Goal: Information Seeking & Learning: Check status

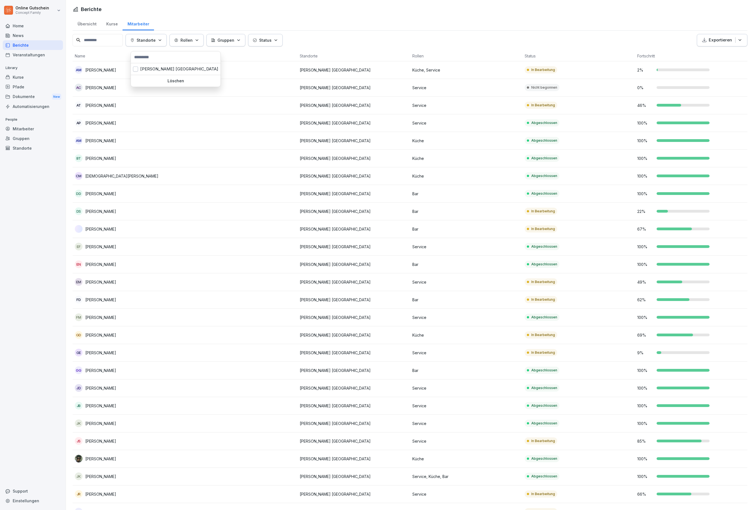
click at [190, 169] on html "Online Gutschein Concept Family Home News Berichte Veranstaltungen Library Kurs…" at bounding box center [377, 255] width 754 height 510
click at [204, 37] on button "Rollen" at bounding box center [186, 40] width 34 height 12
click at [227, 72] on div "Service" at bounding box center [215, 67] width 70 height 12
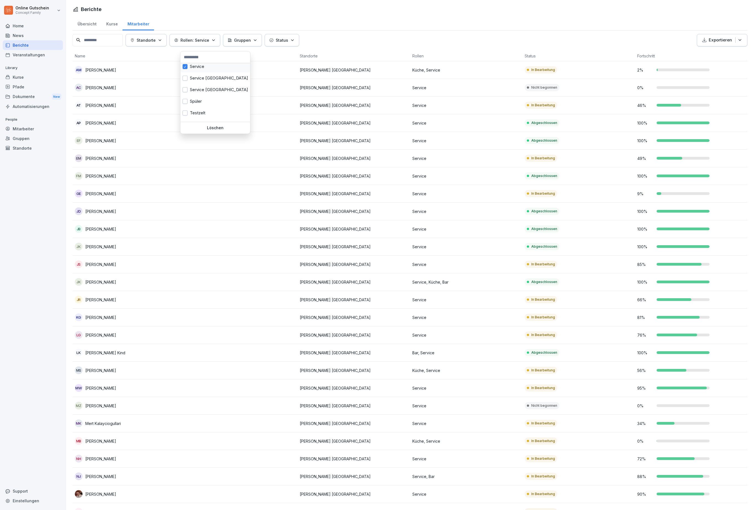
click at [247, 363] on html "Online Gutschein Concept Family Home News Berichte Veranstaltungen Library Kurs…" at bounding box center [377, 255] width 754 height 510
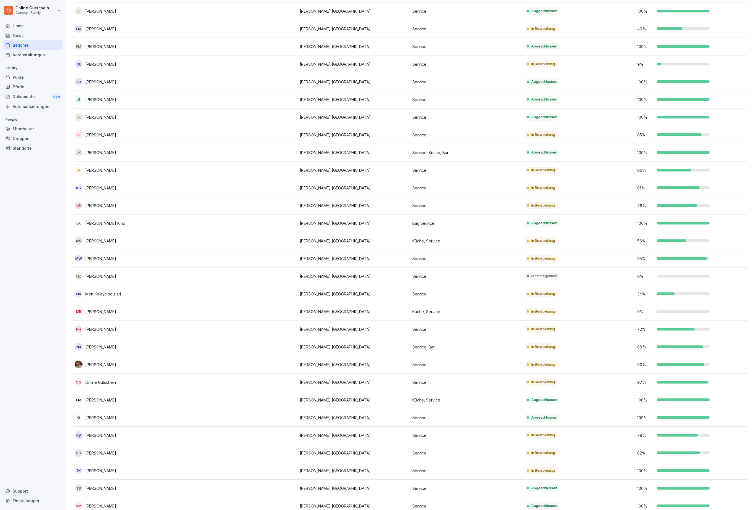
scroll to position [129, 0]
click at [689, 64] on td "9 %" at bounding box center [691, 65] width 113 height 18
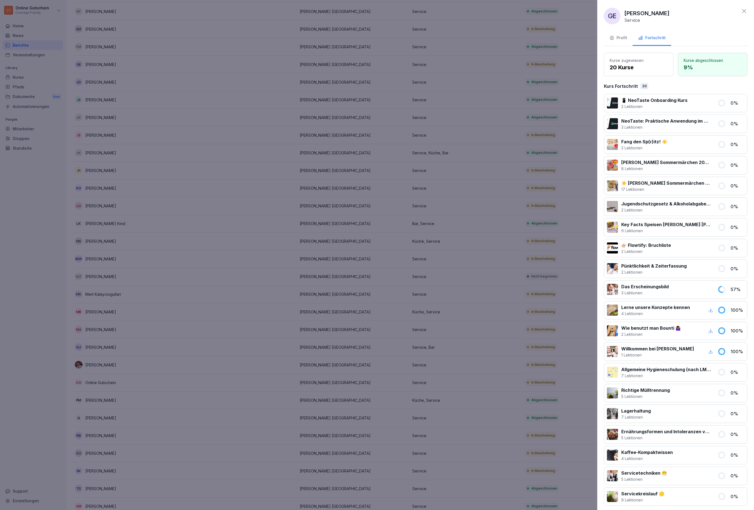
scroll to position [0, 0]
click at [491, 306] on div at bounding box center [377, 255] width 754 height 510
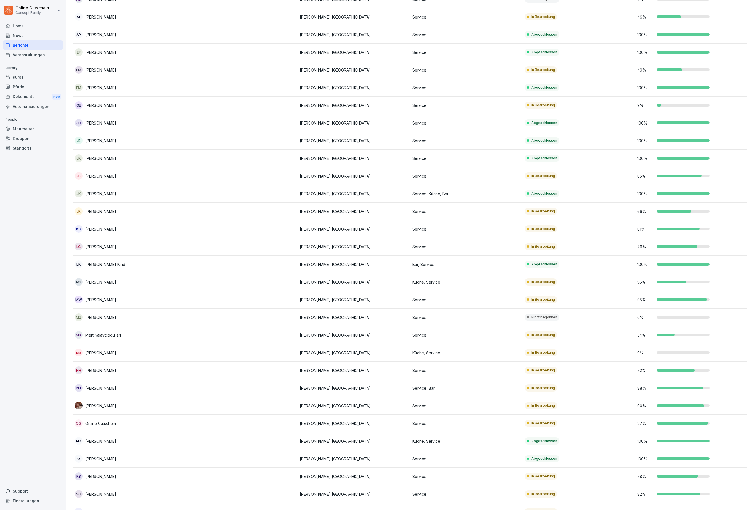
scroll to position [95, 0]
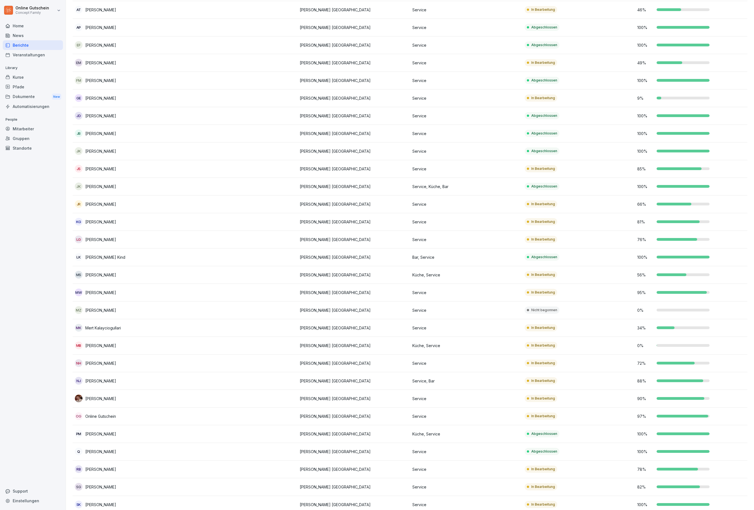
click at [683, 364] on div at bounding box center [675, 362] width 38 height 3
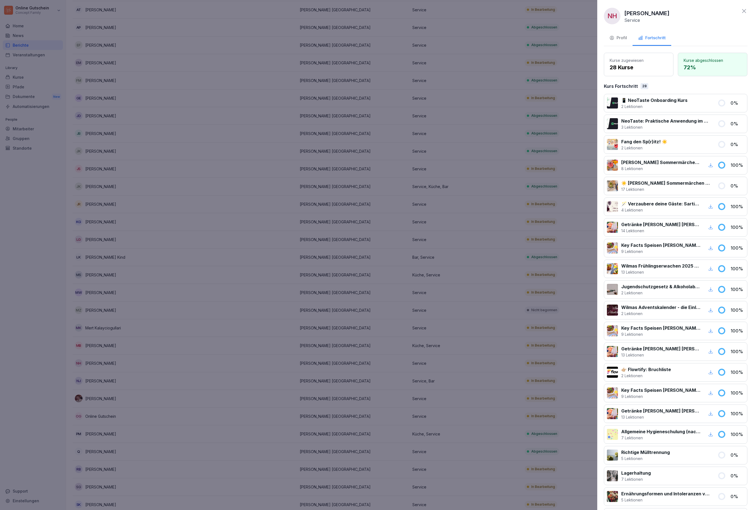
click at [530, 408] on div at bounding box center [377, 255] width 754 height 510
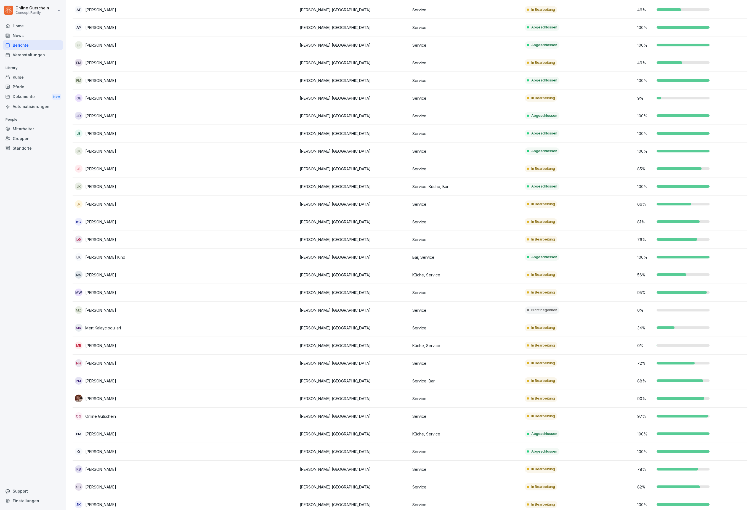
click at [687, 435] on div at bounding box center [682, 433] width 53 height 3
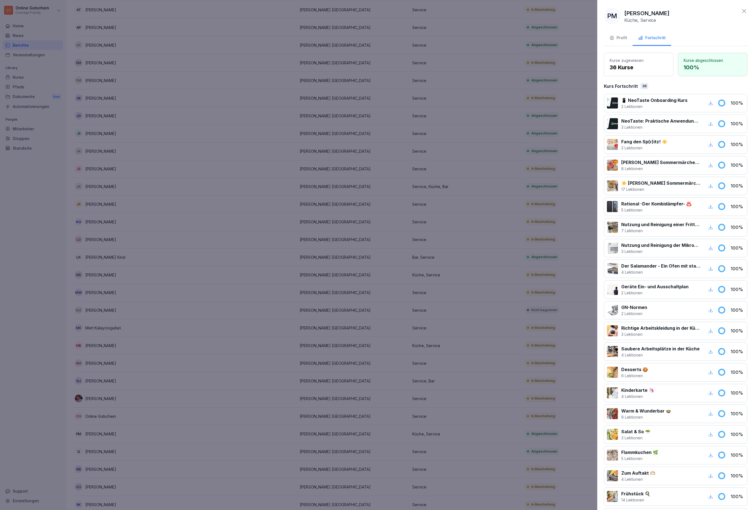
click at [532, 416] on div at bounding box center [377, 255] width 754 height 510
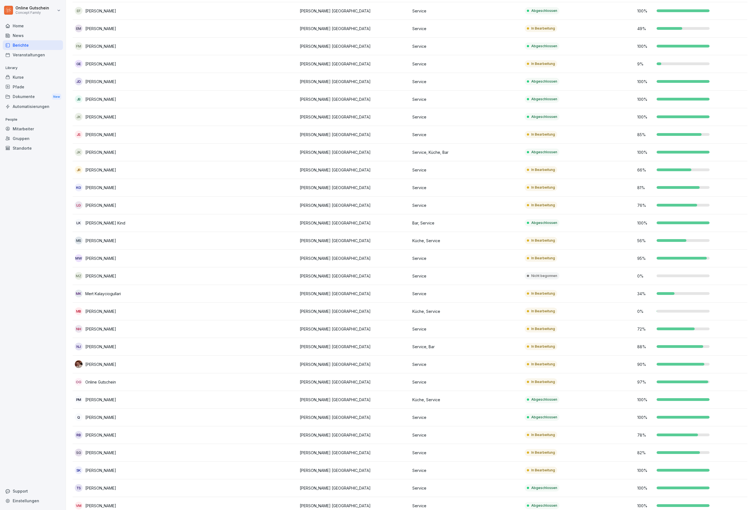
scroll to position [129, 0]
click at [692, 191] on div "81 %" at bounding box center [691, 188] width 108 height 6
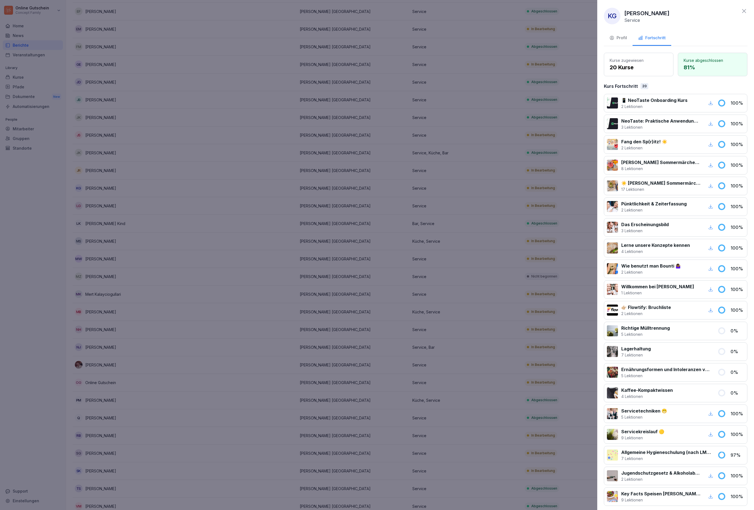
scroll to position [0, 0]
click at [262, 418] on div at bounding box center [377, 255] width 754 height 510
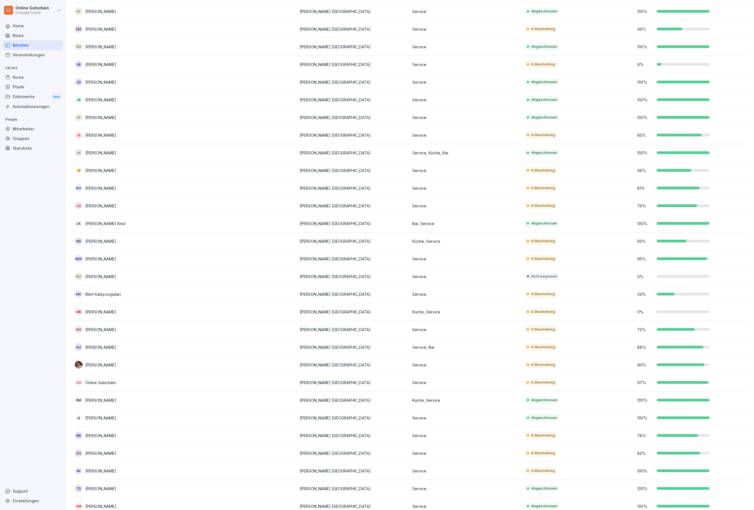
click at [680, 437] on div at bounding box center [676, 435] width 41 height 3
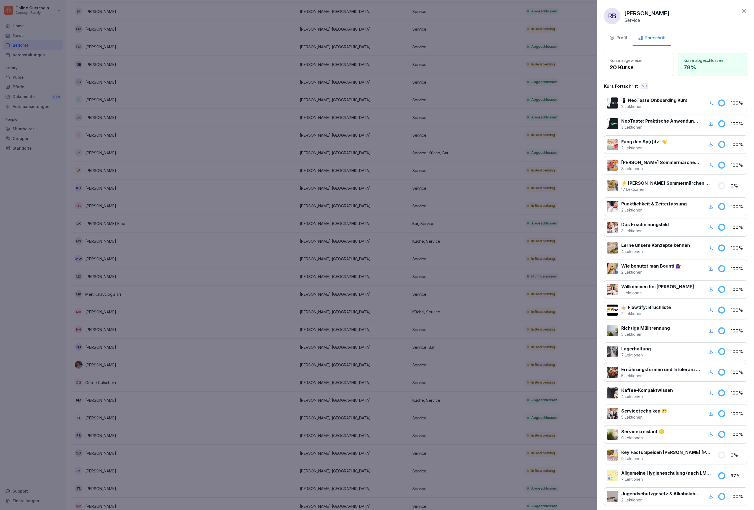
click at [474, 410] on div at bounding box center [377, 255] width 754 height 510
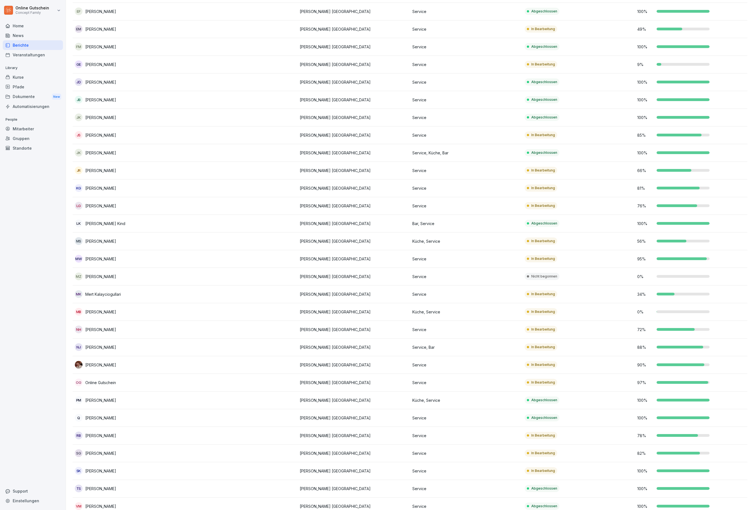
click at [675, 437] on div "78 %" at bounding box center [691, 435] width 108 height 6
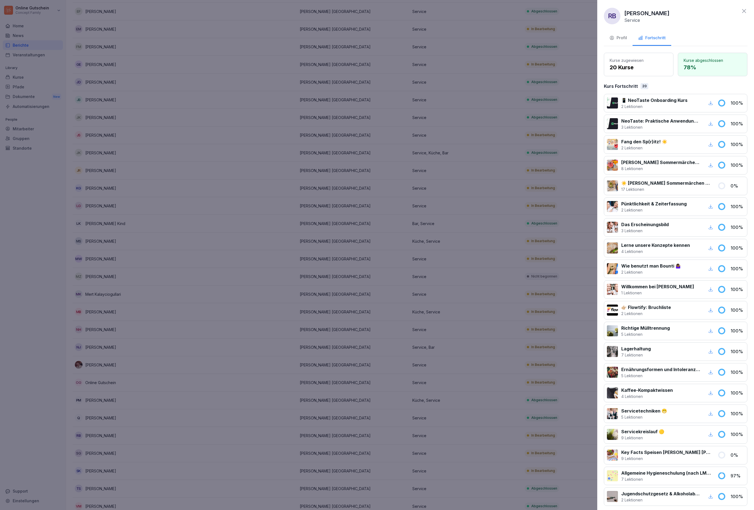
click at [484, 413] on div at bounding box center [377, 255] width 754 height 510
